Goal: Check status

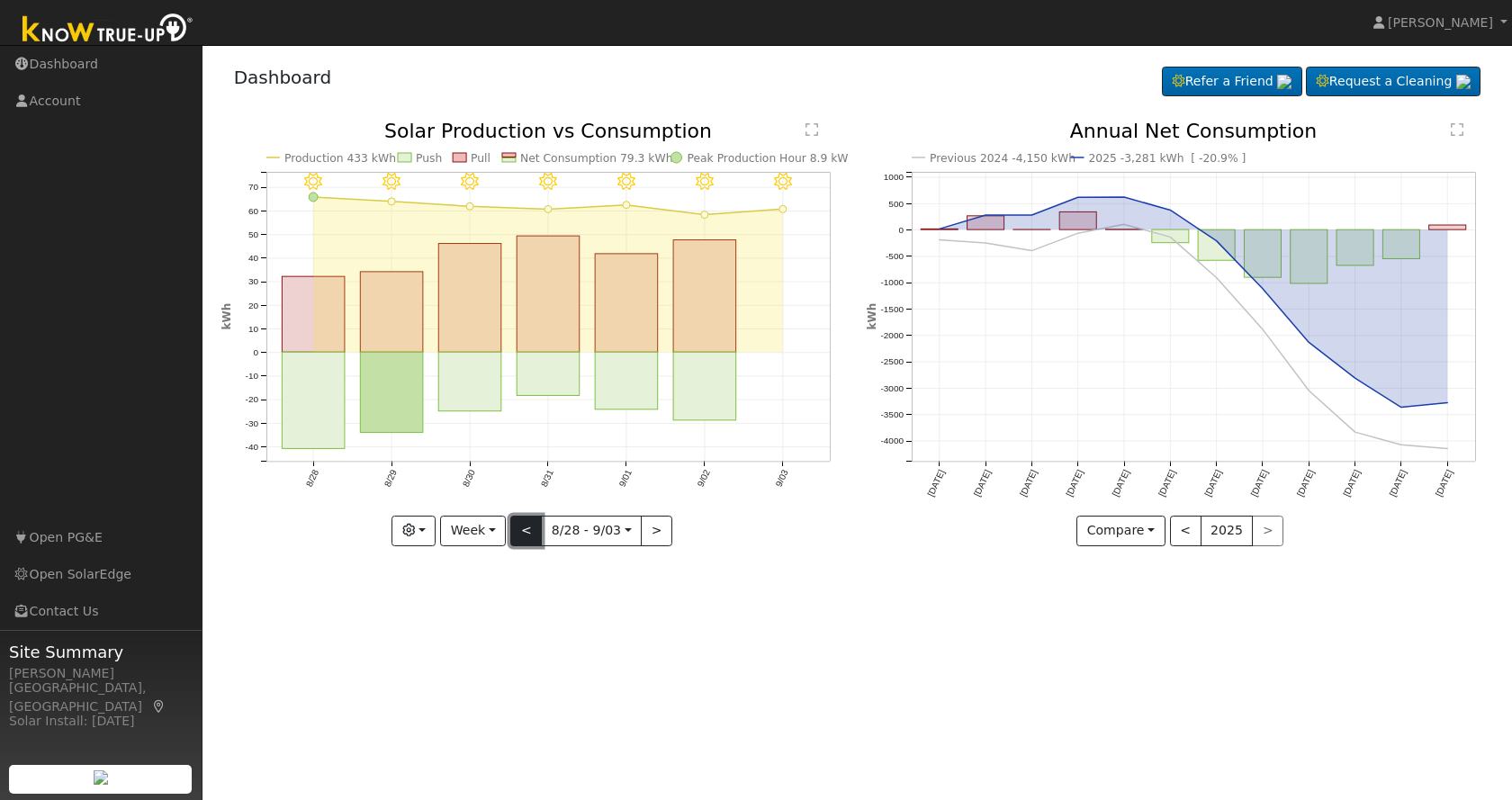
click at [534, 527] on button "<" at bounding box center [526, 531] width 32 height 31
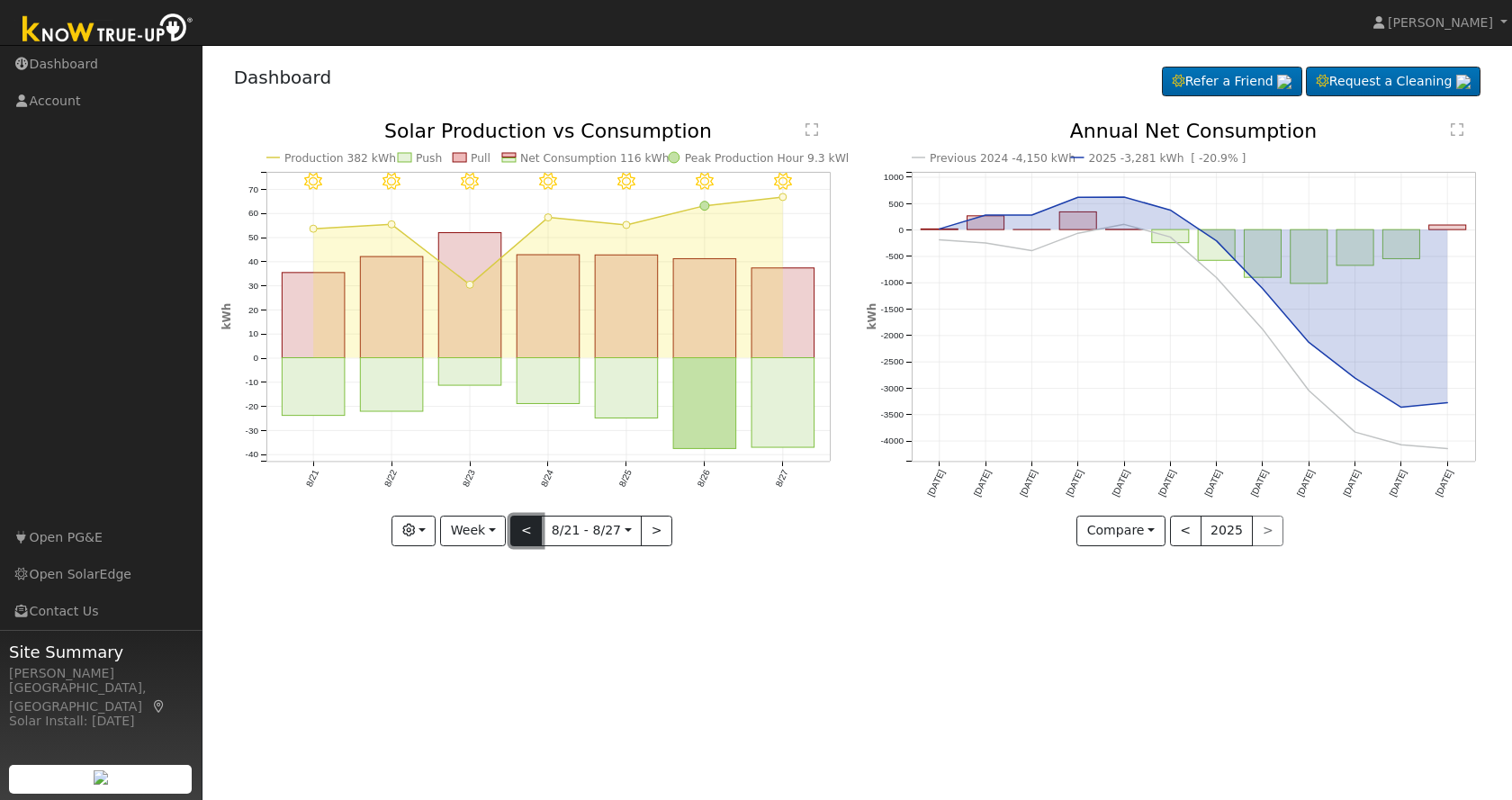
click at [535, 527] on button "<" at bounding box center [526, 531] width 32 height 31
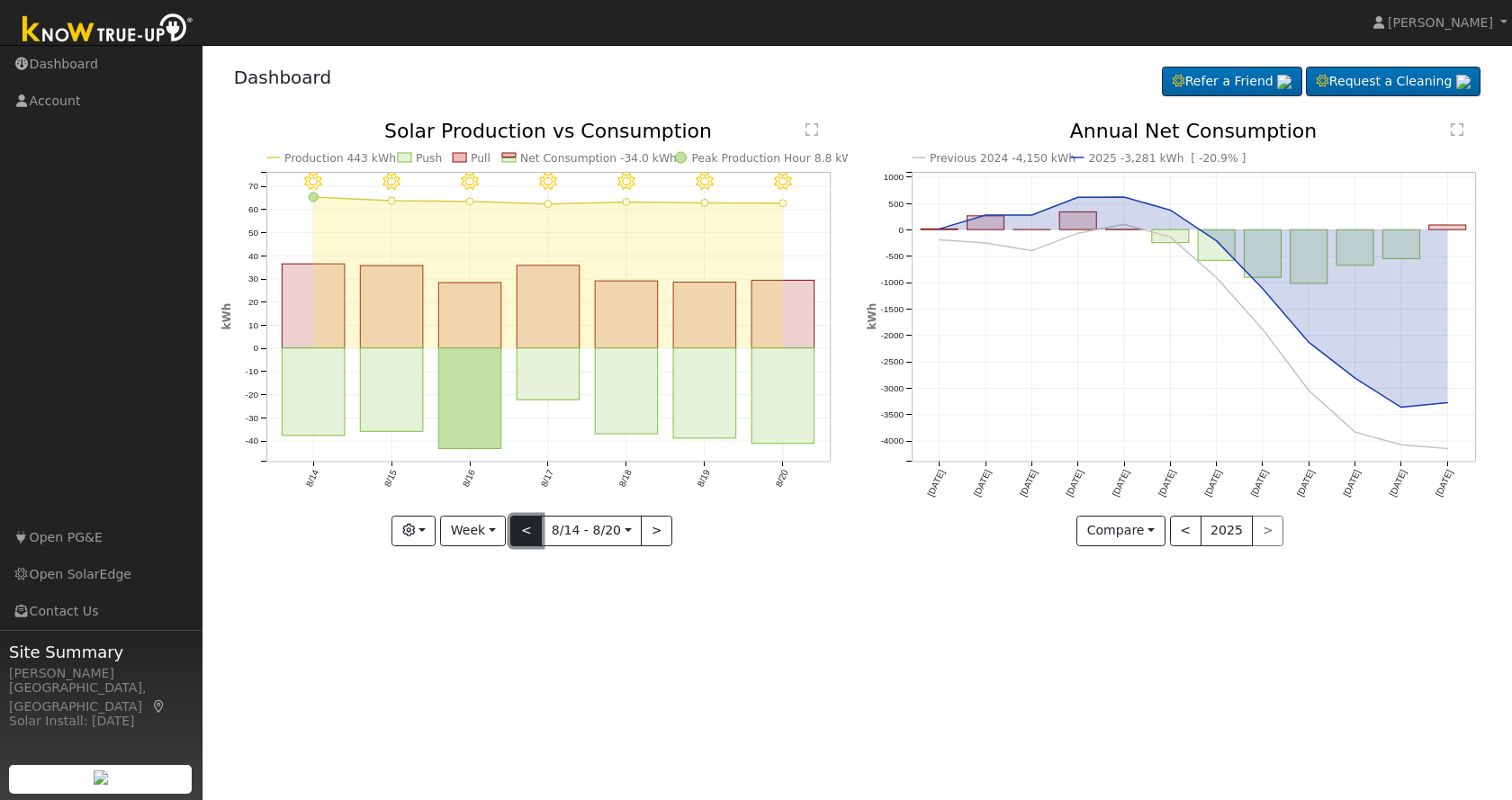
click at [535, 527] on button "<" at bounding box center [526, 531] width 32 height 31
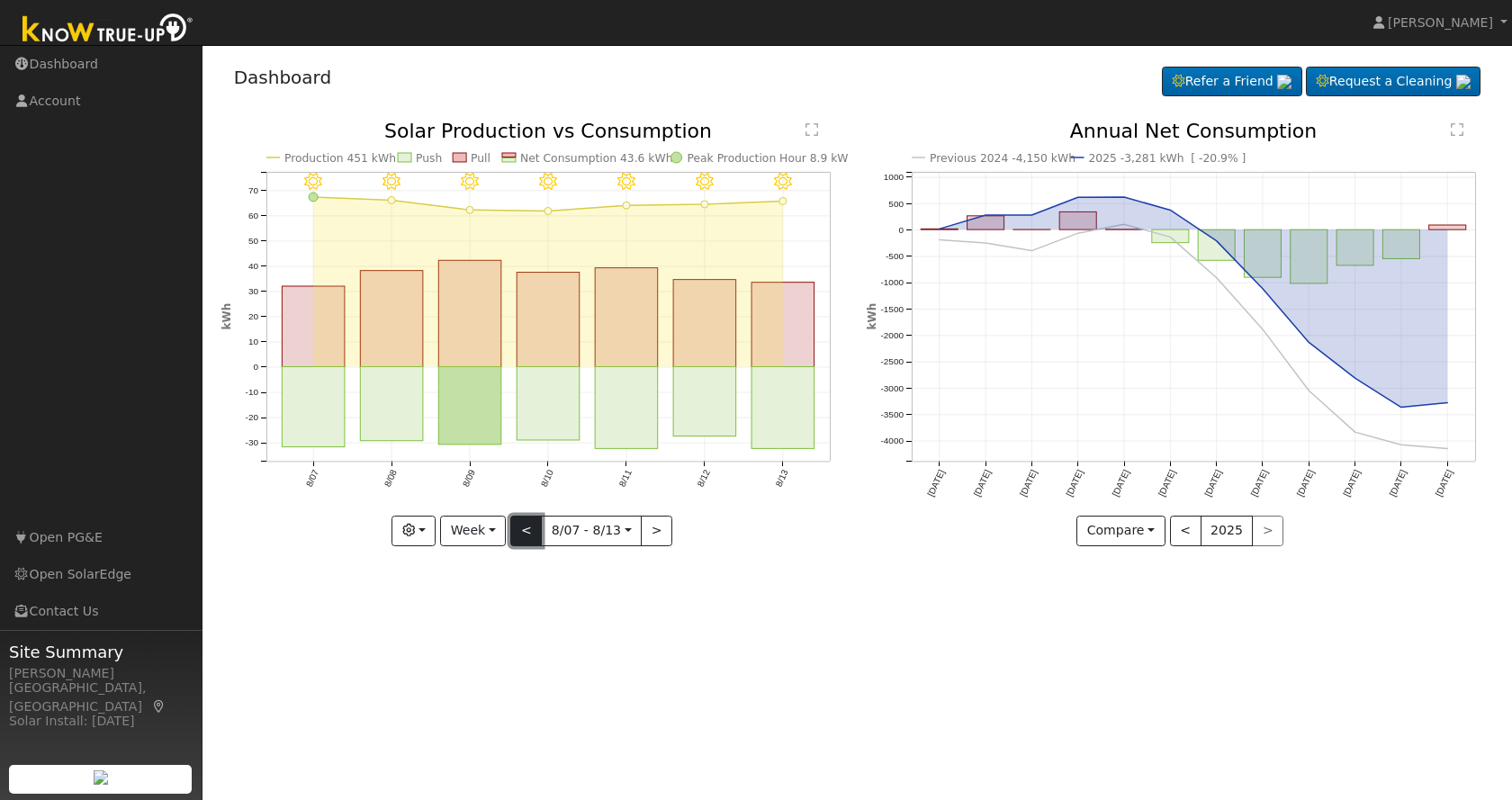
click at [535, 527] on button "<" at bounding box center [526, 531] width 32 height 31
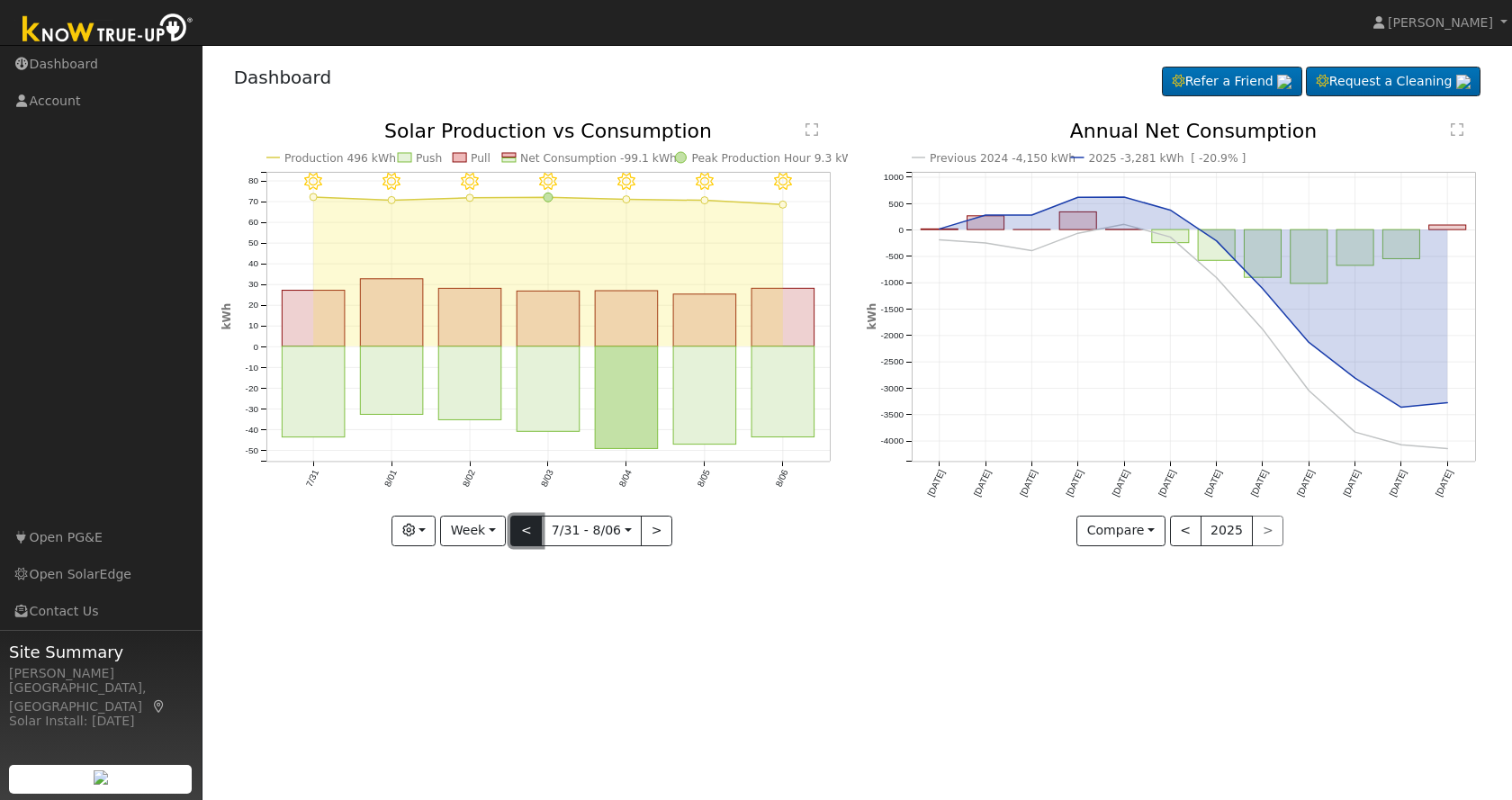
click at [535, 527] on button "<" at bounding box center [526, 531] width 32 height 31
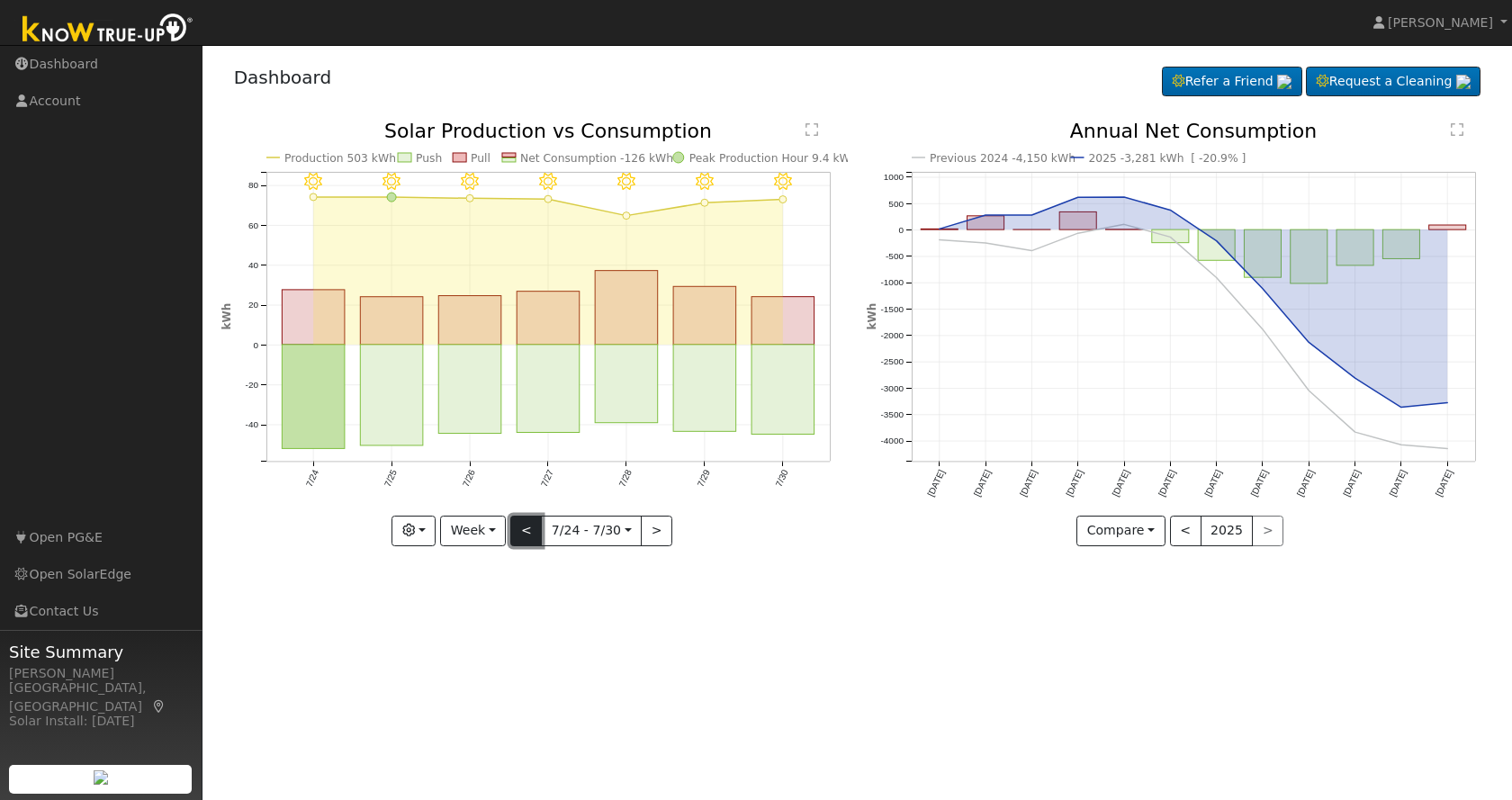
click at [535, 527] on button "<" at bounding box center [526, 531] width 32 height 31
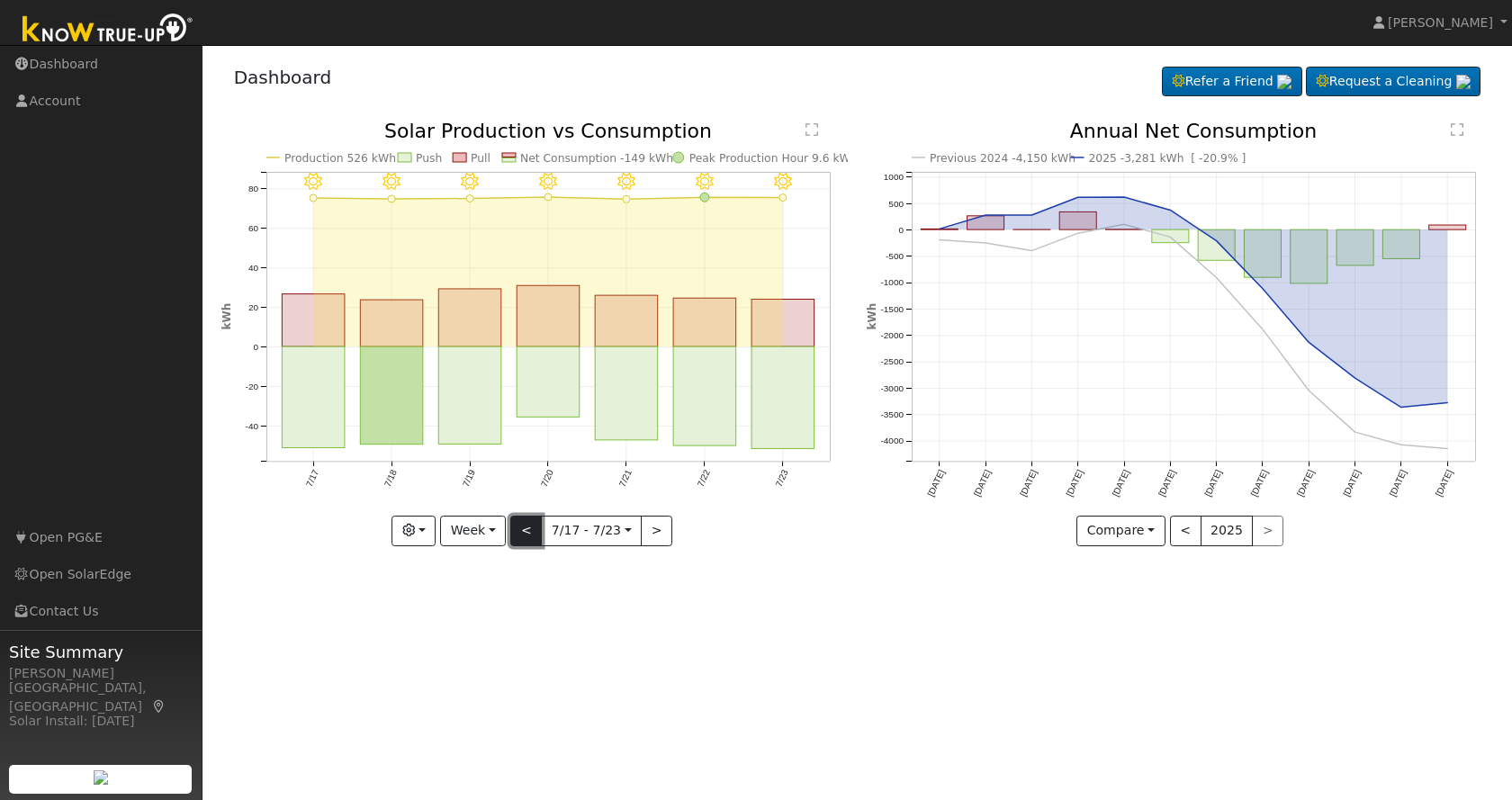
click at [535, 527] on button "<" at bounding box center [526, 531] width 32 height 31
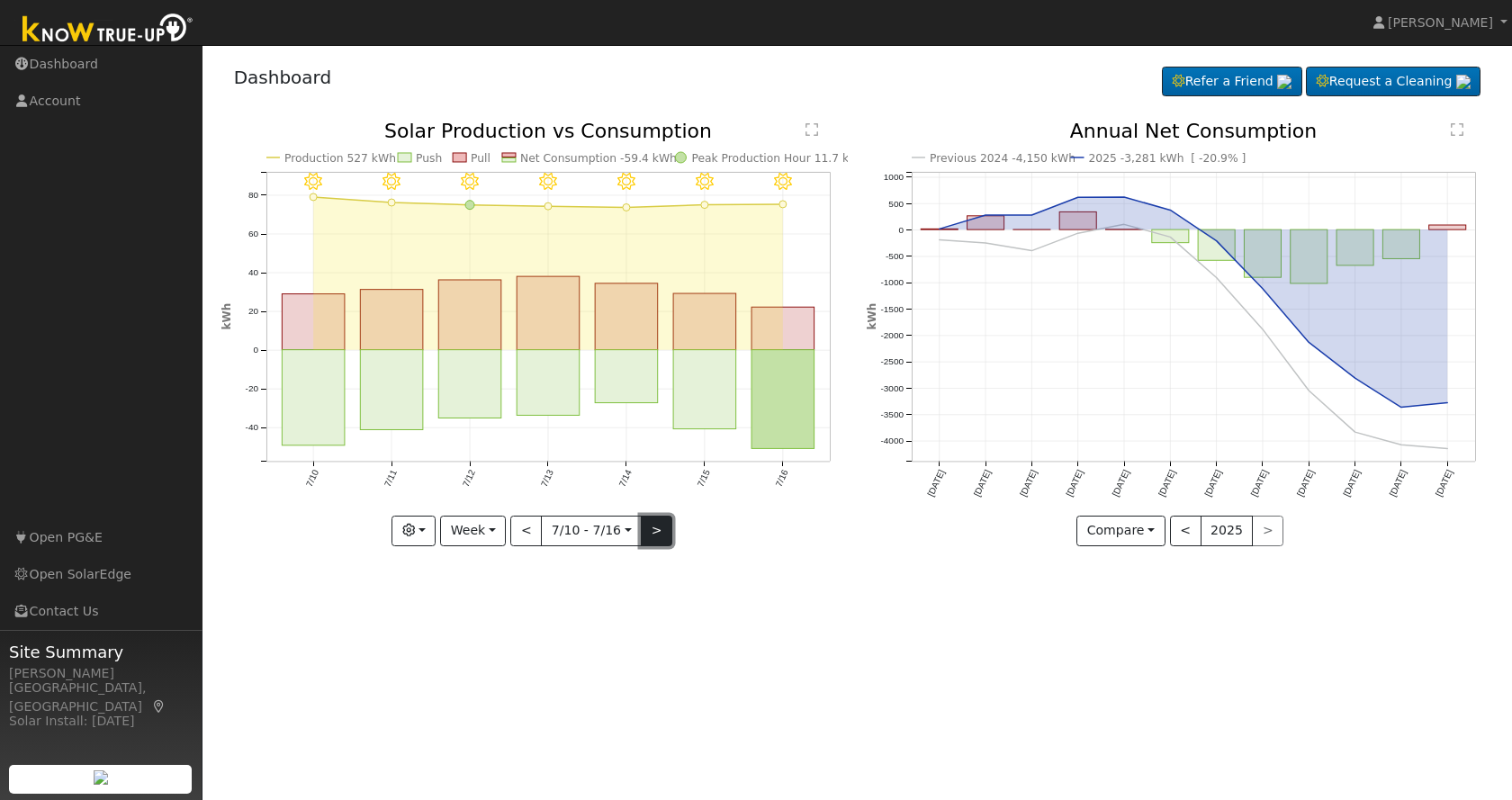
click at [658, 530] on button ">" at bounding box center [657, 531] width 32 height 31
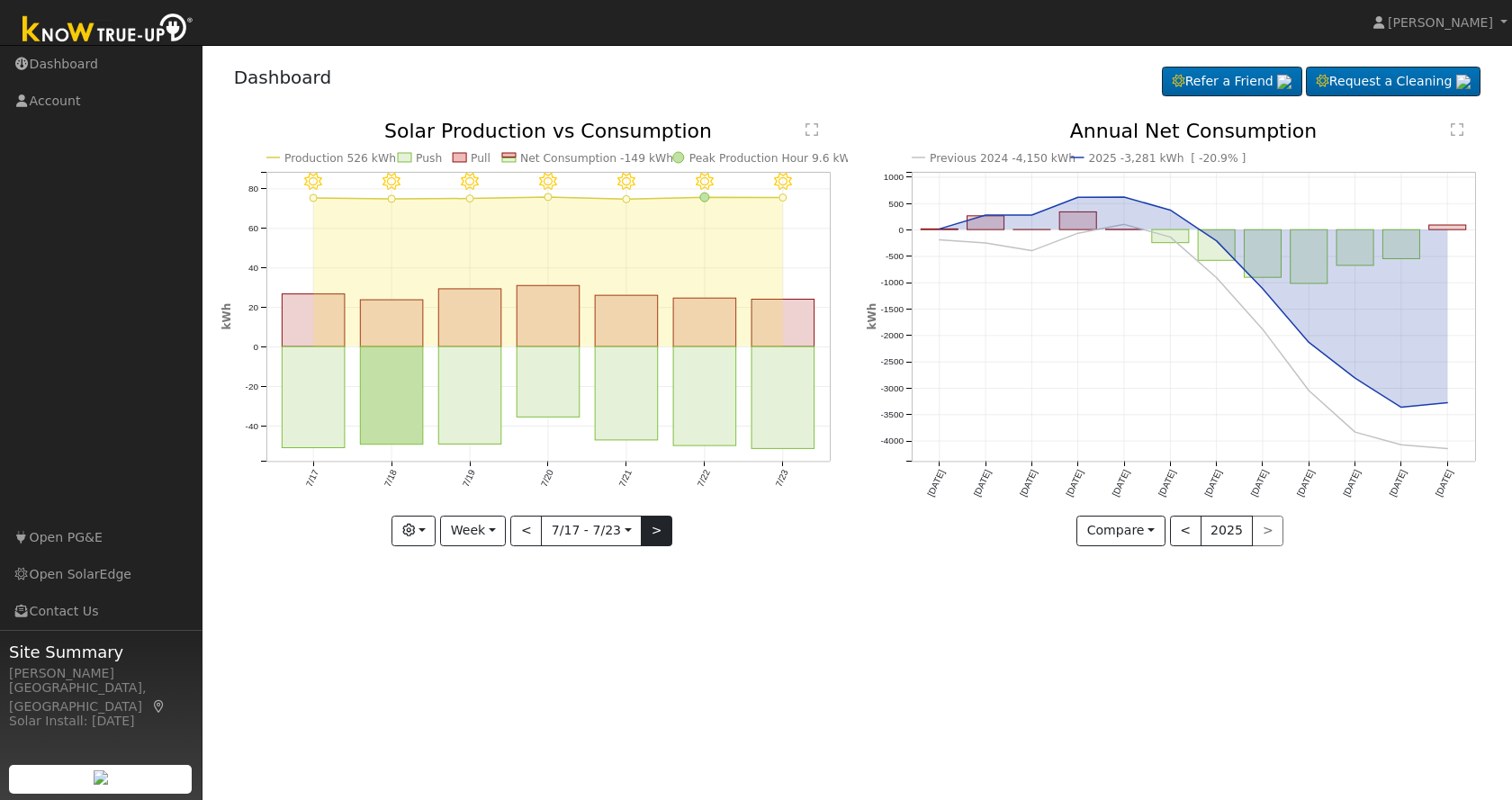
click at [658, 530] on div at bounding box center [535, 334] width 627 height 425
click at [658, 530] on button ">" at bounding box center [657, 531] width 32 height 31
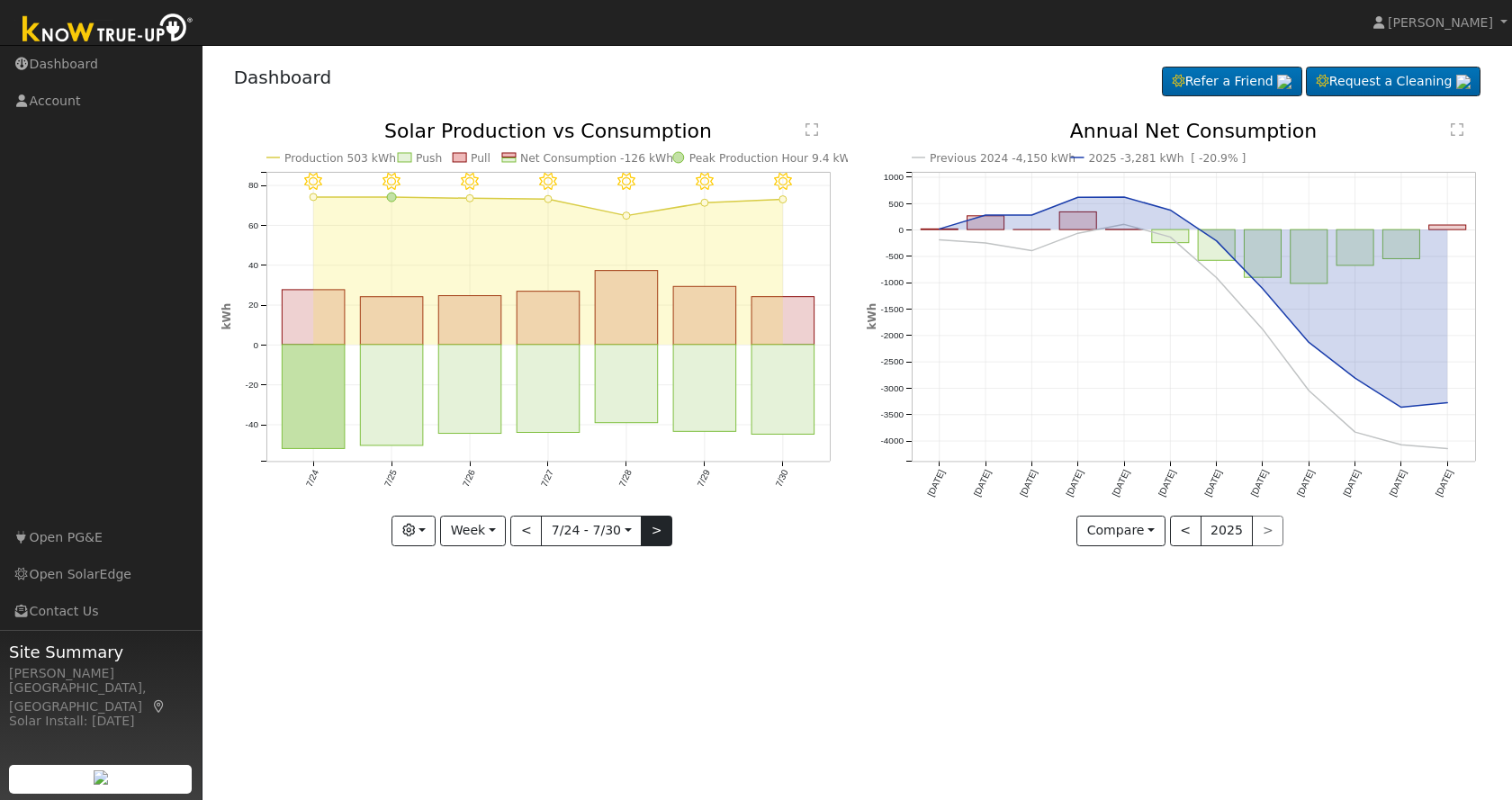
click at [658, 530] on div "7/30 - MostlyClear 7/29 - MostlyClear 7/28 - MostlyClear 7/27 - Clear 7/26 - Cl…" at bounding box center [535, 334] width 627 height 425
click at [658, 530] on button ">" at bounding box center [657, 531] width 32 height 31
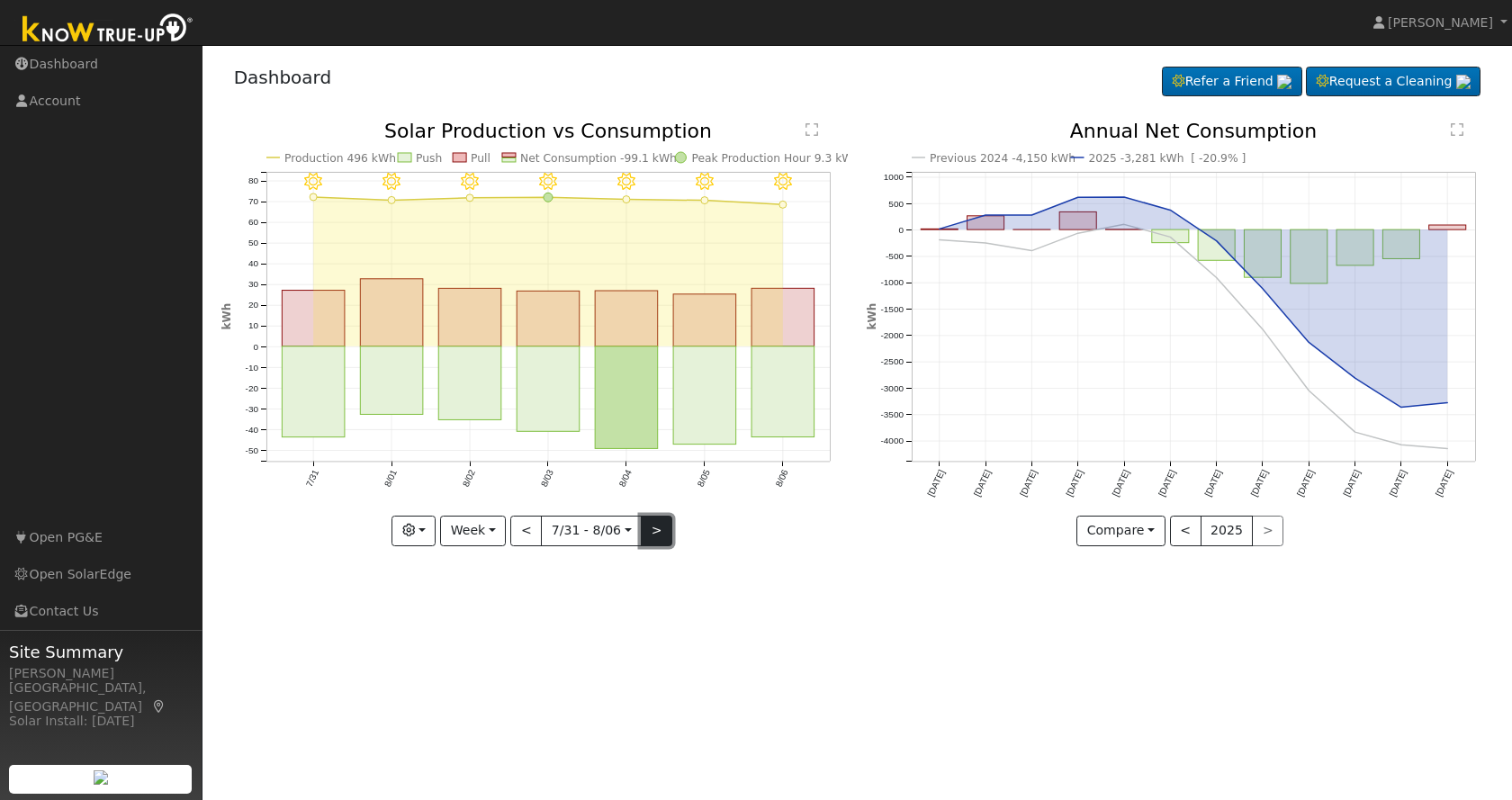
click at [658, 530] on button ">" at bounding box center [657, 531] width 32 height 31
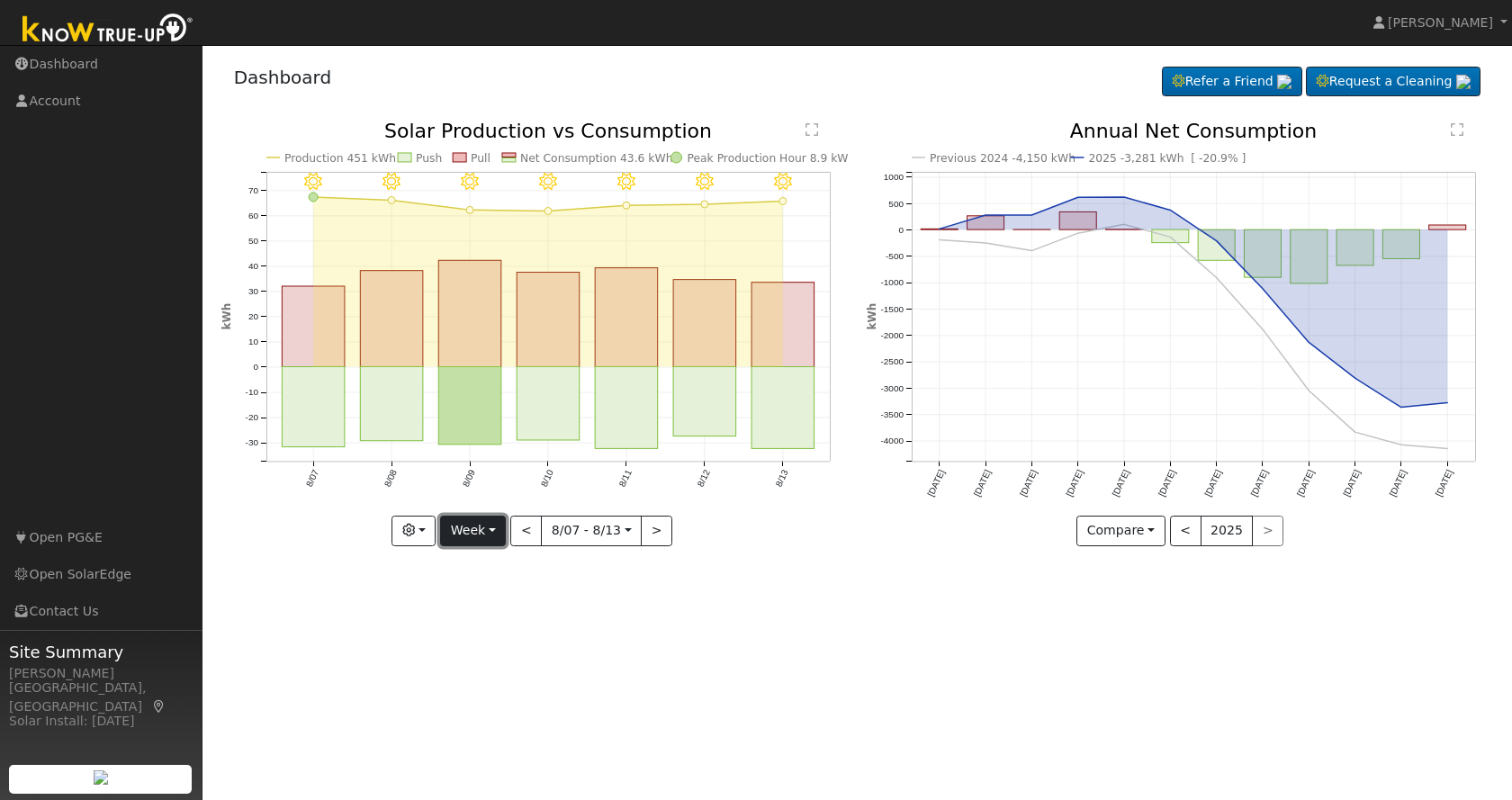
click at [499, 529] on button "Week" at bounding box center [473, 531] width 66 height 31
click at [486, 576] on link "Day" at bounding box center [503, 567] width 125 height 25
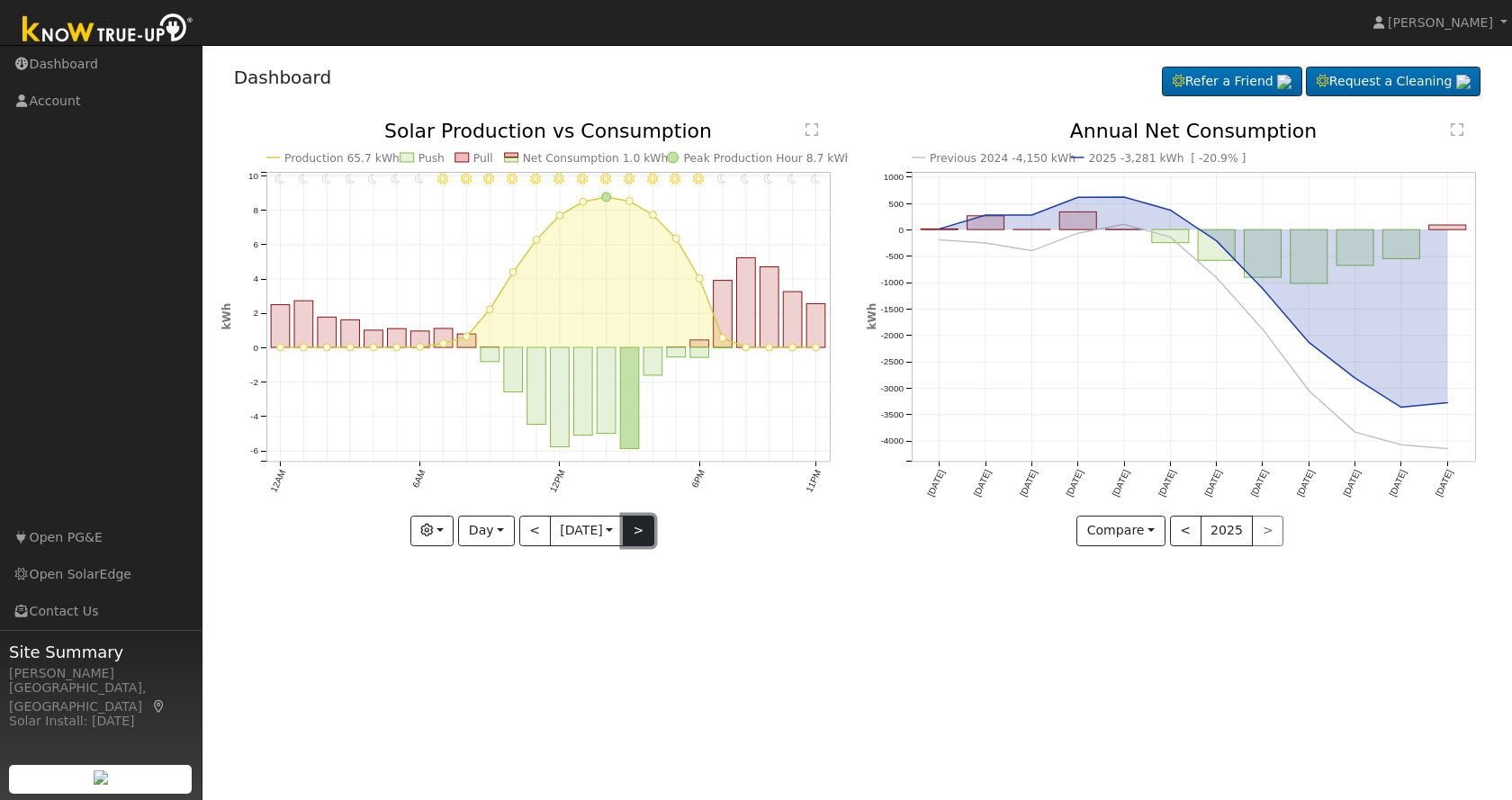
click at [650, 526] on button ">" at bounding box center [639, 531] width 32 height 31
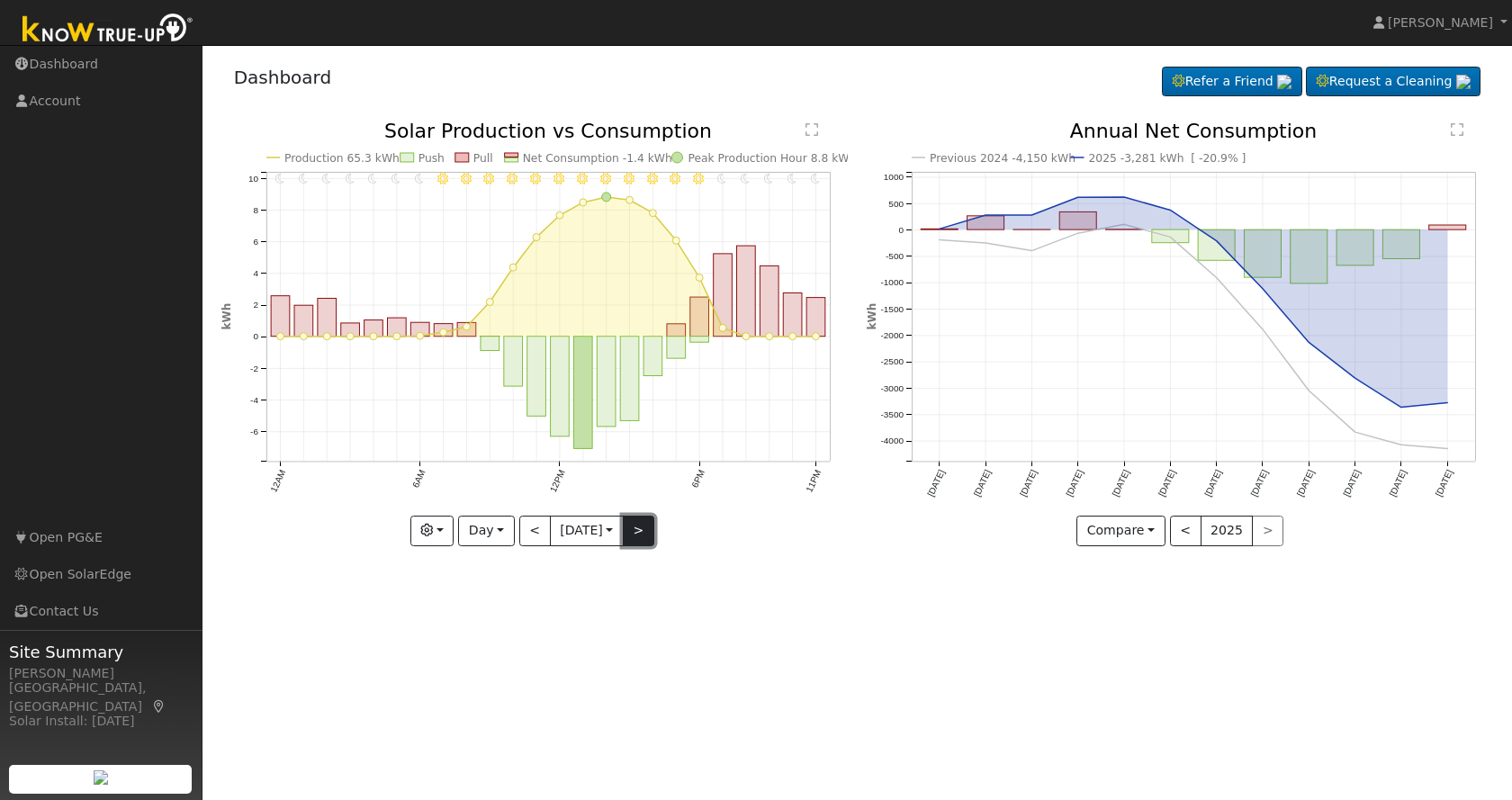
click at [650, 526] on button ">" at bounding box center [639, 531] width 32 height 31
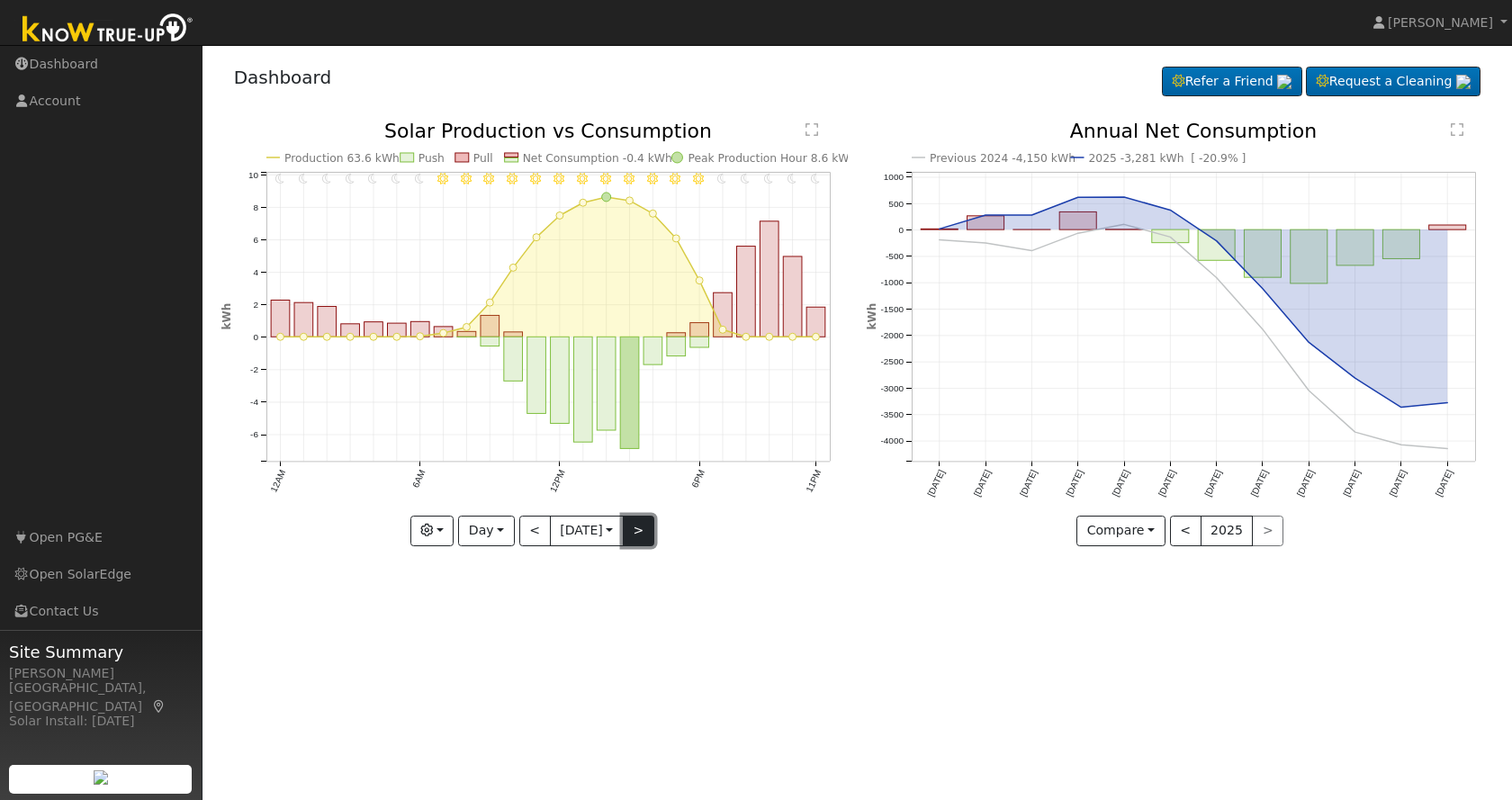
click at [650, 526] on button ">" at bounding box center [639, 531] width 32 height 31
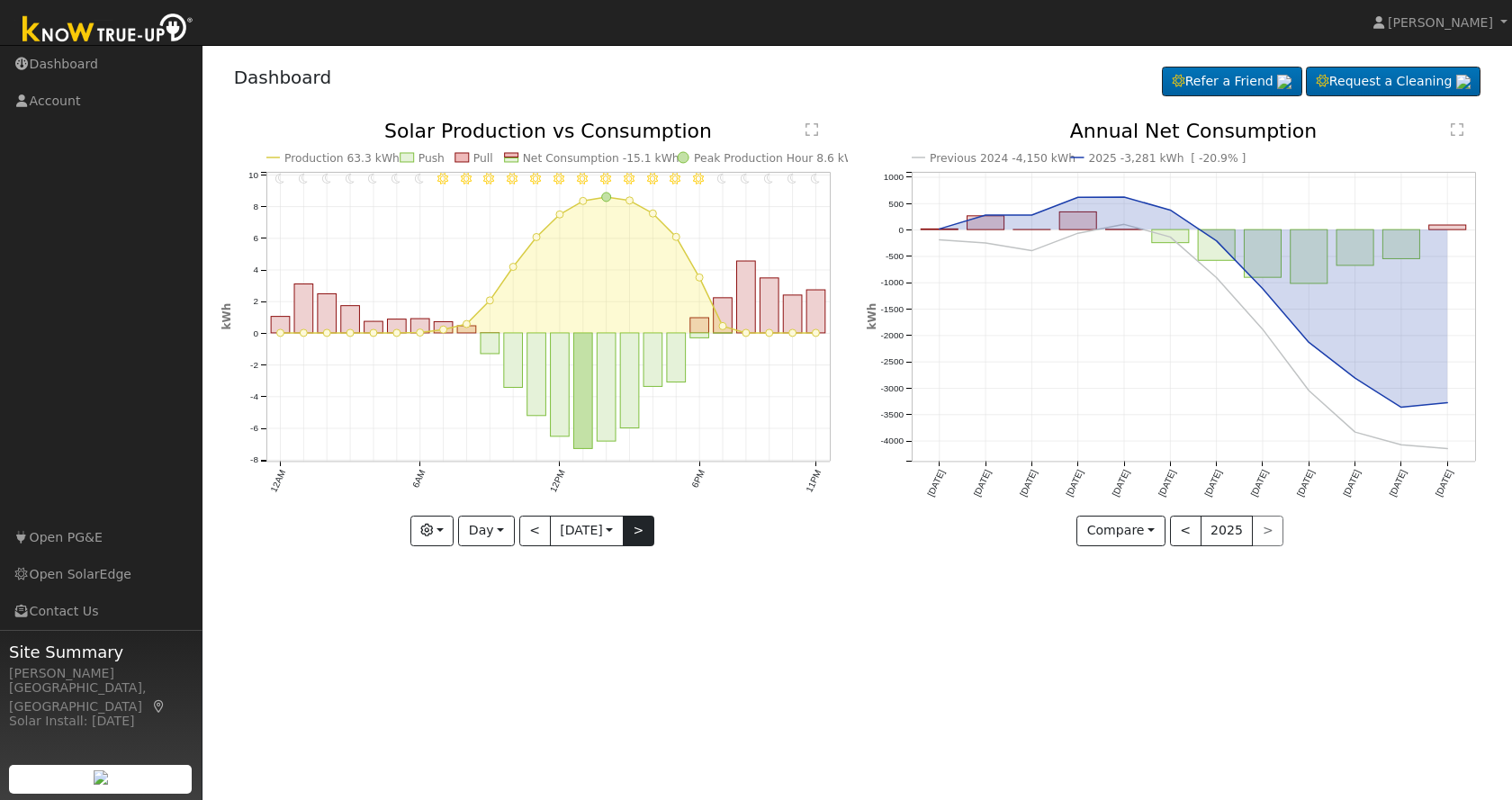
click at [650, 526] on div at bounding box center [535, 334] width 627 height 425
click at [650, 526] on button ">" at bounding box center [639, 531] width 32 height 31
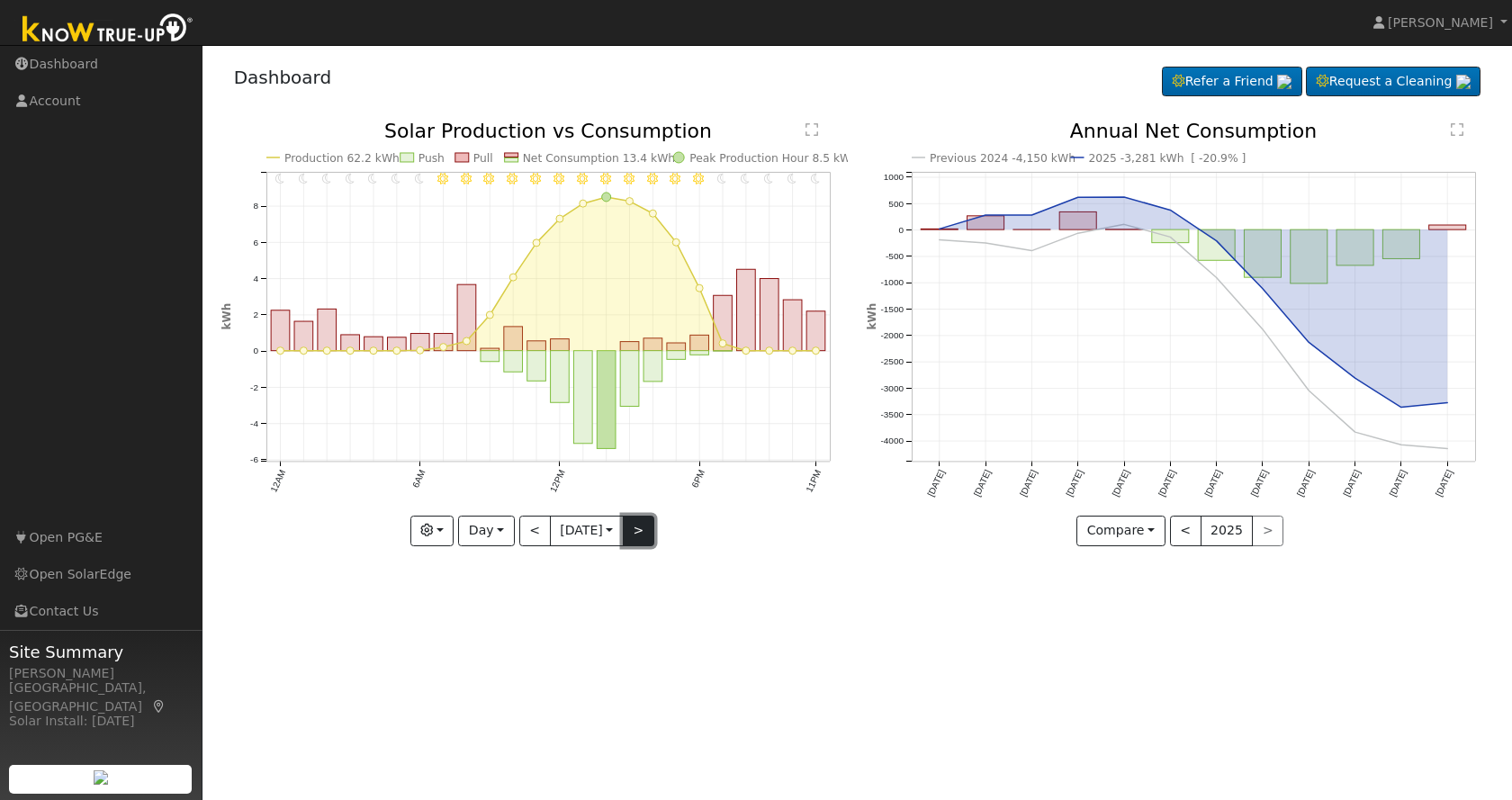
click at [650, 526] on button ">" at bounding box center [639, 531] width 32 height 31
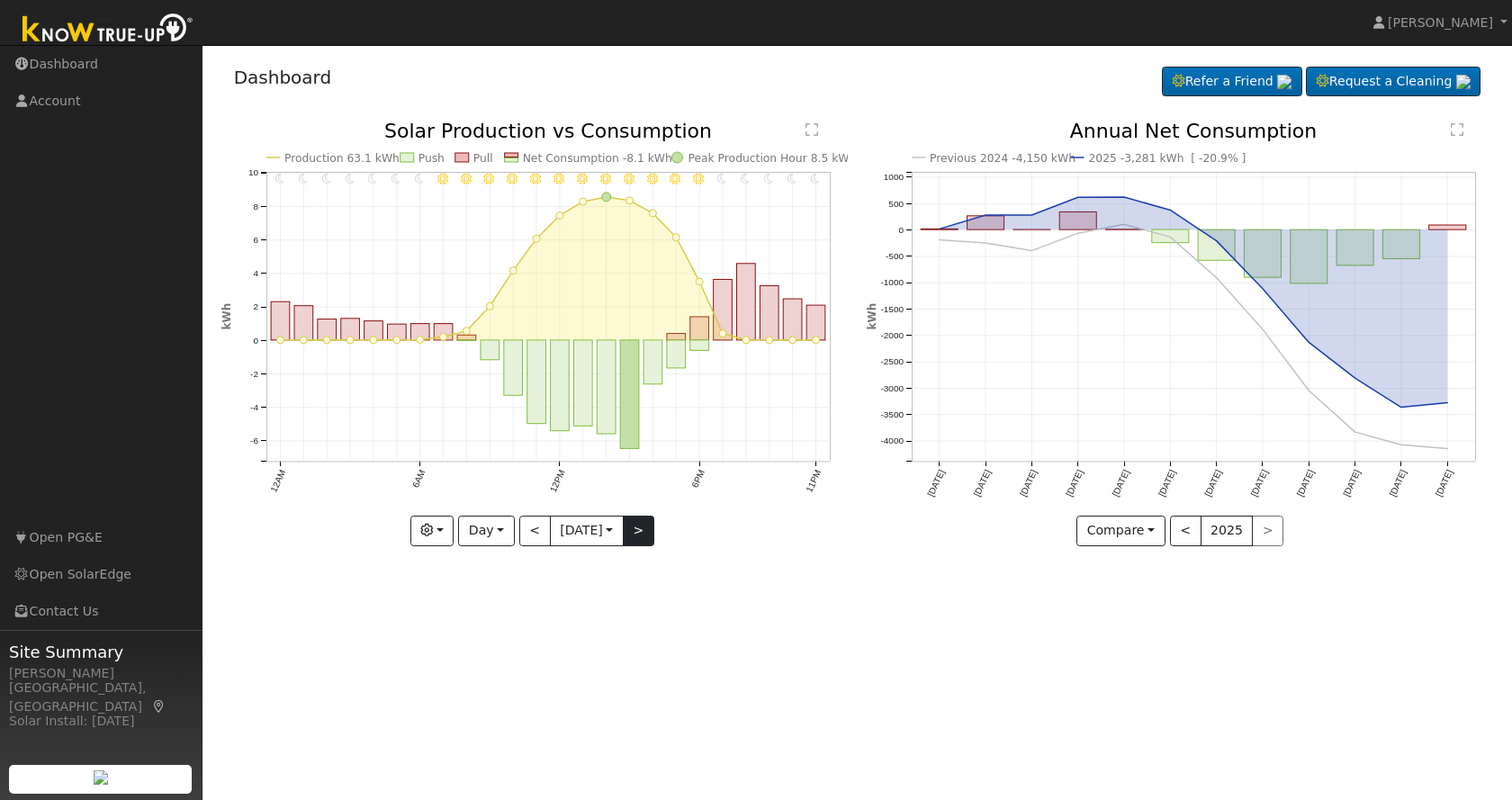
click at [650, 526] on div "11PM - Clear 10PM - Clear 9PM - Clear 8PM - Clear 7PM - Clear 6PM - Clear 5PM -…" at bounding box center [535, 334] width 627 height 425
click at [500, 533] on button "Day" at bounding box center [486, 531] width 56 height 31
click at [494, 620] on link "Month" at bounding box center [521, 617] width 125 height 25
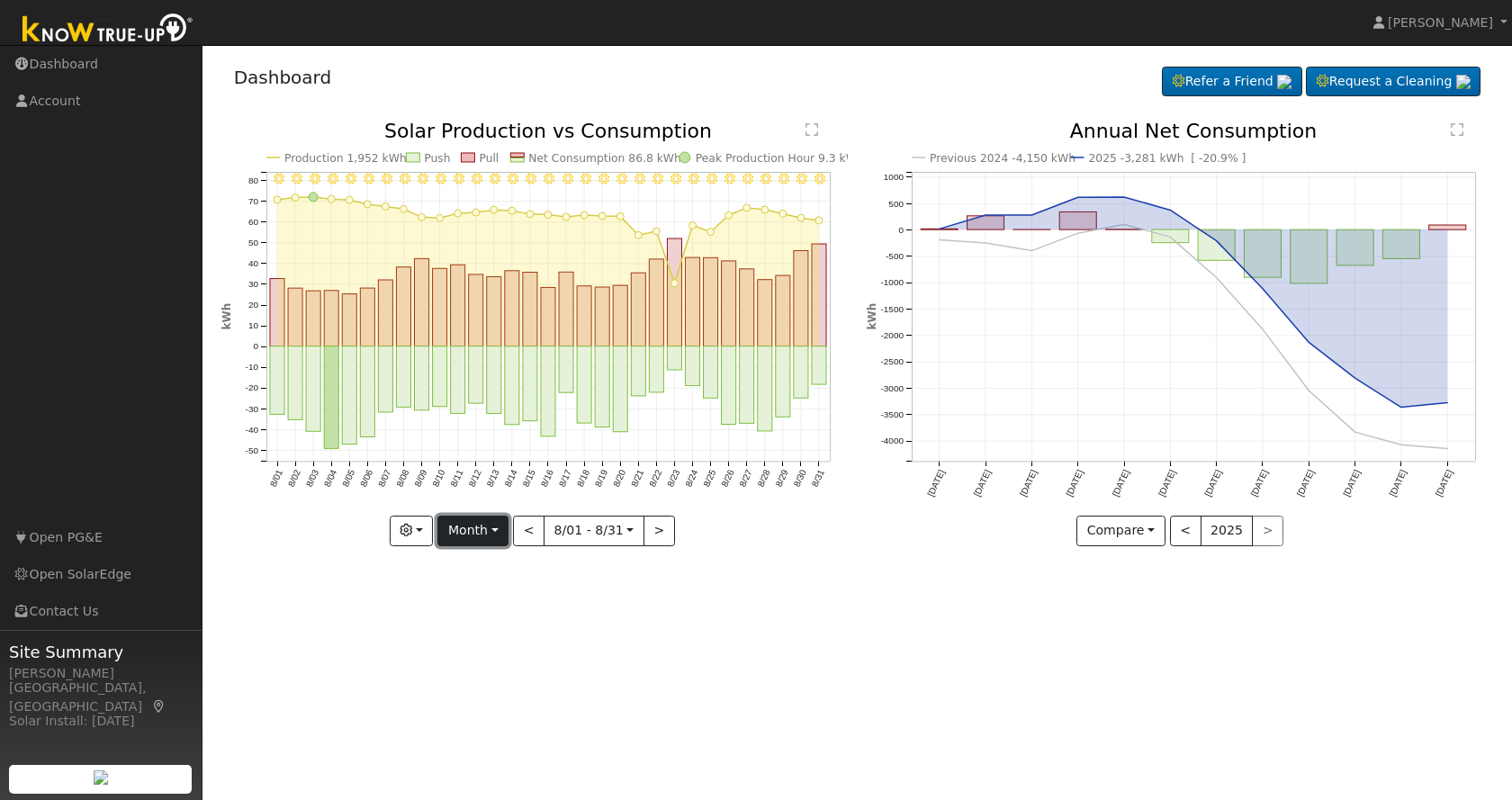
click at [480, 533] on button "Month" at bounding box center [472, 531] width 71 height 31
click at [481, 636] on link "Year" at bounding box center [500, 643] width 125 height 25
type input "[DATE]"
